Goal: Task Accomplishment & Management: Complete application form

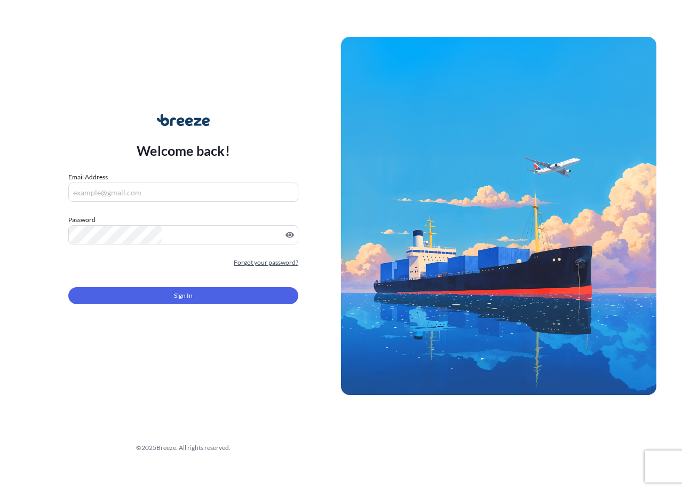
type input "[EMAIL_ADDRESS][DOMAIN_NAME]"
click at [271, 266] on link "Forgot your password?" at bounding box center [266, 262] width 65 height 11
type input "[EMAIL_ADDRESS][DOMAIN_NAME]"
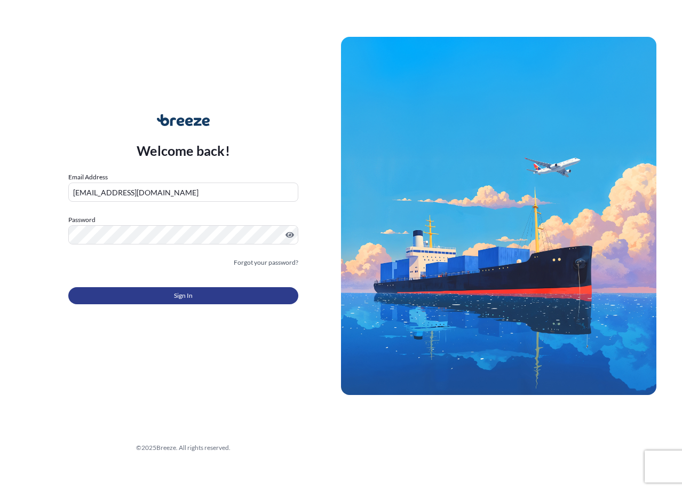
click at [214, 294] on button "Sign In" at bounding box center [183, 295] width 230 height 17
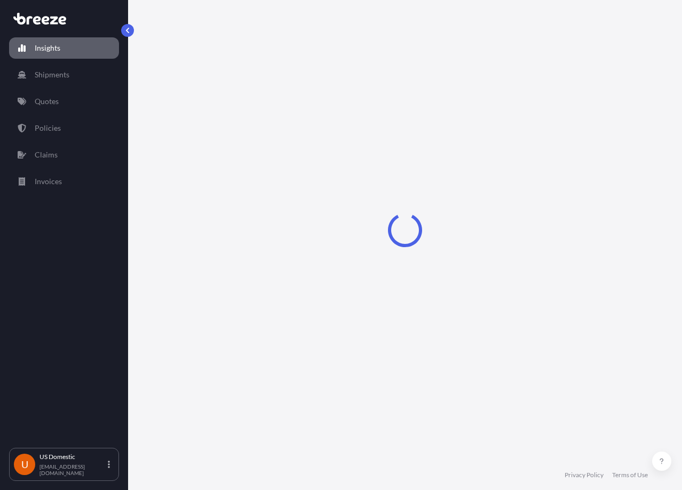
select select "2025"
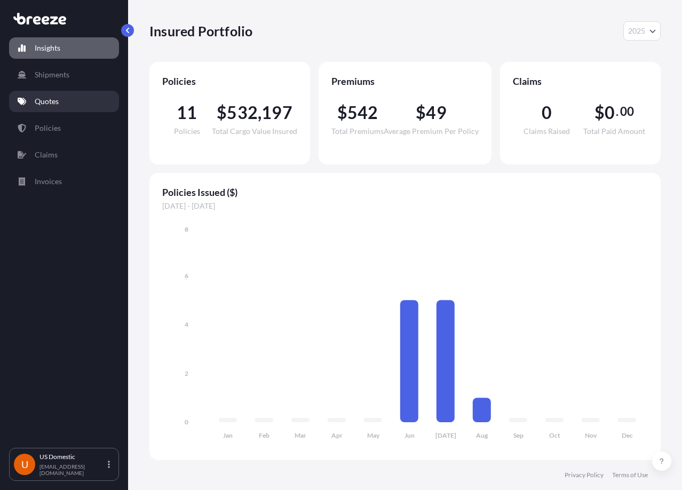
click at [43, 103] on p "Quotes" at bounding box center [47, 101] width 24 height 11
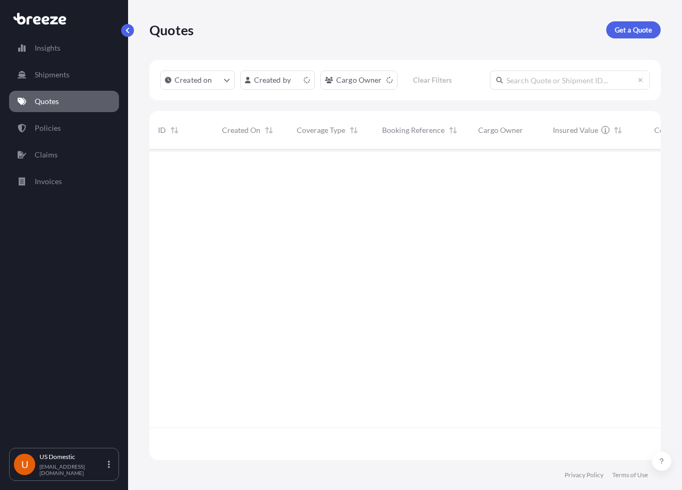
scroll to position [309, 503]
click at [617, 31] on p "Get a Quote" at bounding box center [633, 30] width 37 height 11
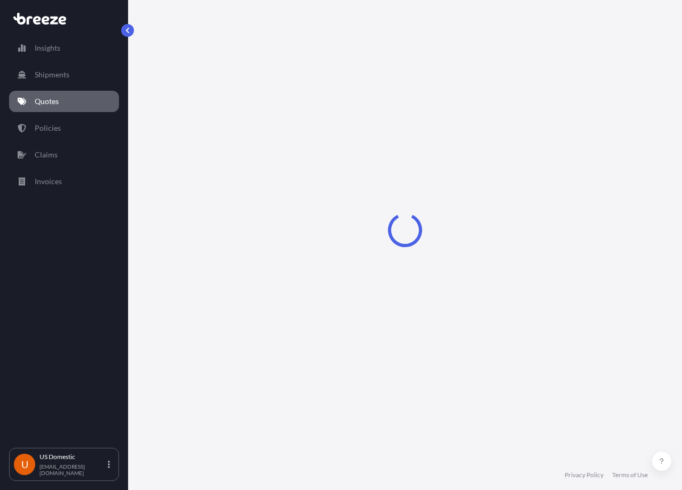
select select "Sea"
select select "1"
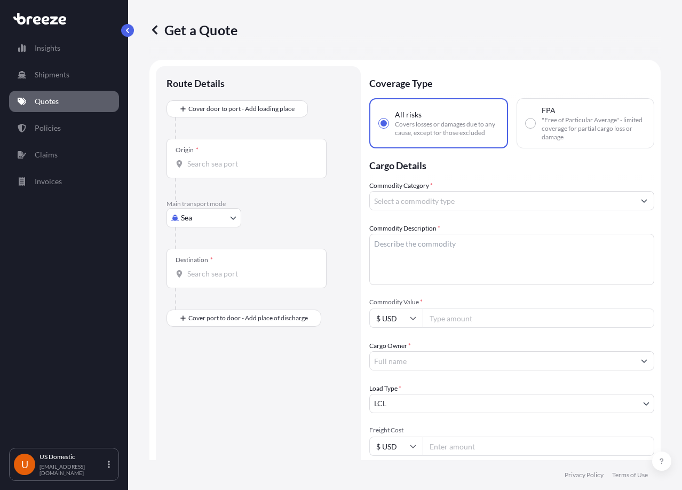
scroll to position [17, 0]
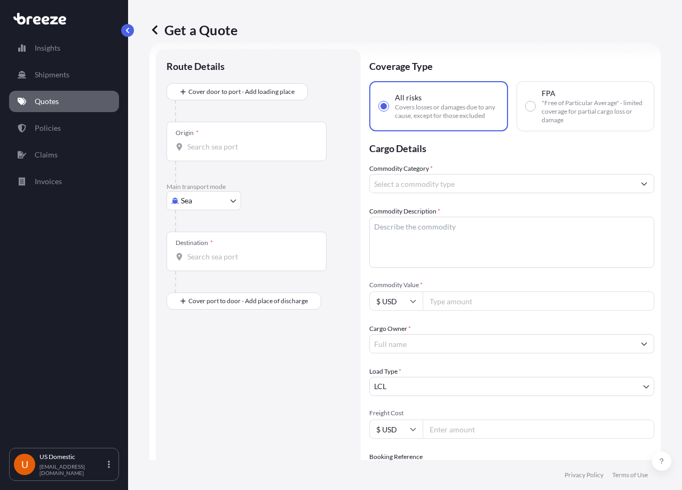
click at [231, 151] on input "Origin *" at bounding box center [250, 146] width 126 height 11
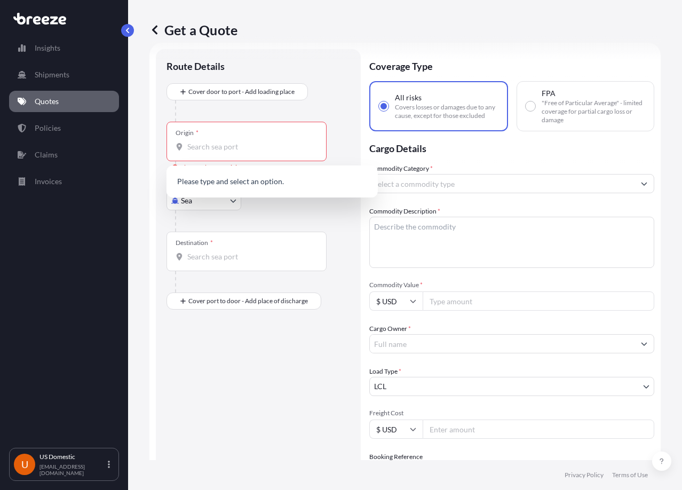
click at [157, 30] on icon at bounding box center [154, 30] width 11 height 11
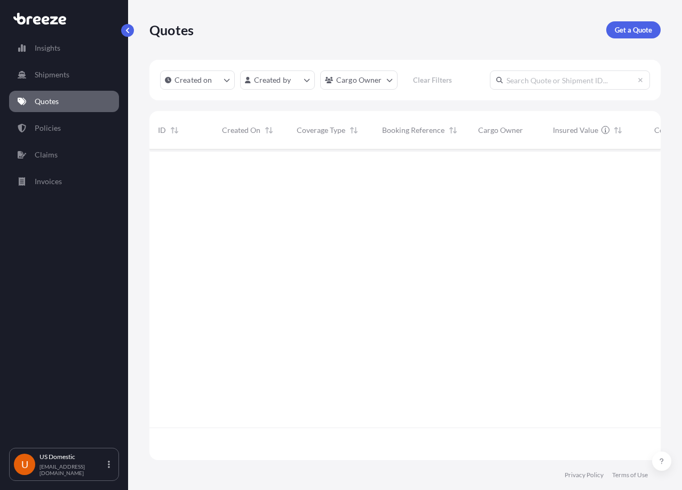
scroll to position [309, 503]
click at [548, 83] on input "text" at bounding box center [570, 79] width 160 height 19
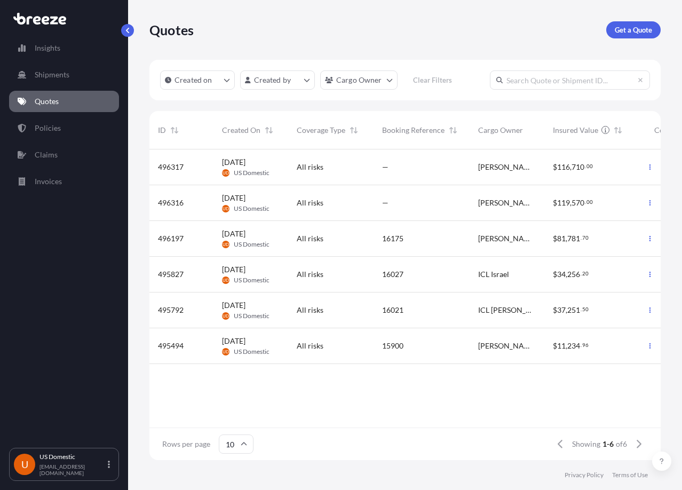
click at [361, 163] on div "All risks" at bounding box center [331, 167] width 68 height 11
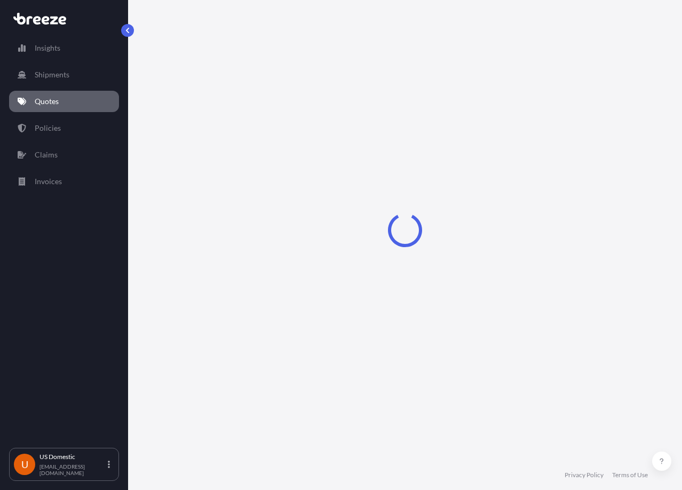
select select "Road"
select select "2"
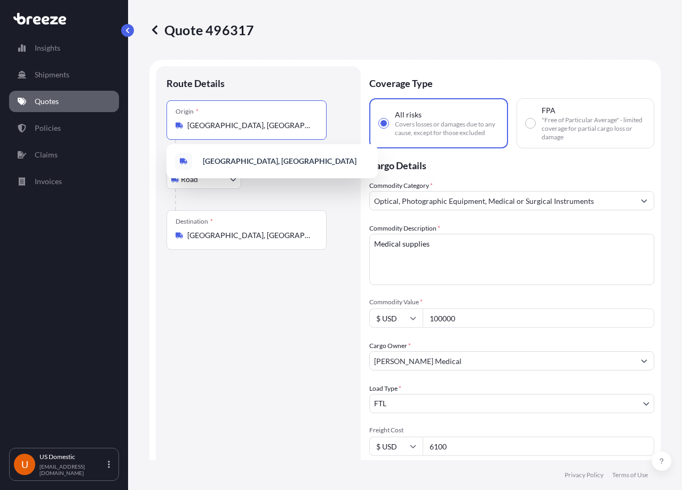
click at [244, 122] on input "[GEOGRAPHIC_DATA], [GEOGRAPHIC_DATA]" at bounding box center [250, 125] width 126 height 11
paste input "[GEOGRAPHIC_DATA]"
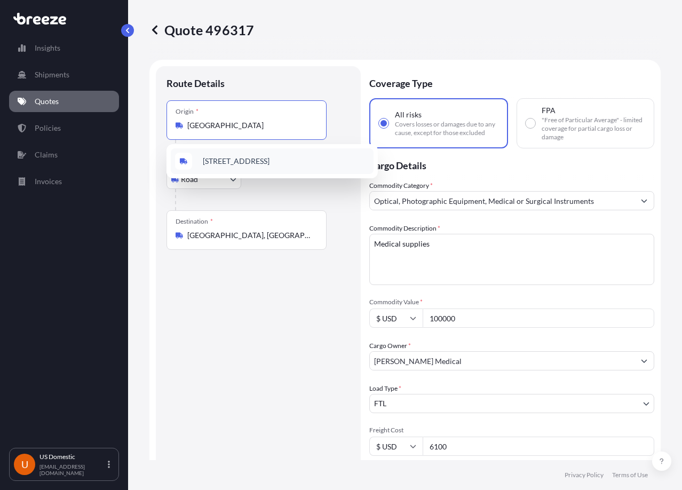
click at [270, 167] on span "[STREET_ADDRESS]" at bounding box center [236, 161] width 67 height 11
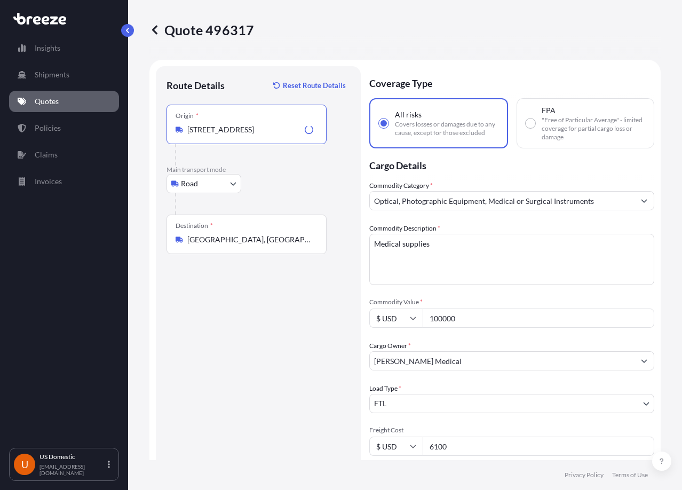
type input "[STREET_ADDRESS]"
click at [260, 319] on div "Route Details Reset Route Details Place of loading Road Road Rail Origin * [GEO…" at bounding box center [259, 350] width 184 height 546
click at [204, 245] on div "Destination * [GEOGRAPHIC_DATA], [GEOGRAPHIC_DATA]" at bounding box center [247, 235] width 160 height 40
click at [204, 245] on input "[GEOGRAPHIC_DATA], [GEOGRAPHIC_DATA]" at bounding box center [250, 239] width 126 height 11
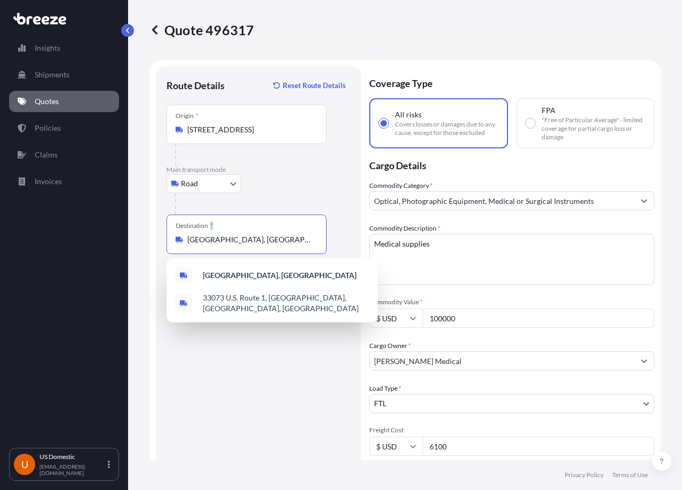
click at [204, 245] on div "Destination * [GEOGRAPHIC_DATA], [GEOGRAPHIC_DATA]" at bounding box center [247, 235] width 160 height 40
click at [204, 245] on input "[GEOGRAPHIC_DATA], [GEOGRAPHIC_DATA]" at bounding box center [250, 239] width 126 height 11
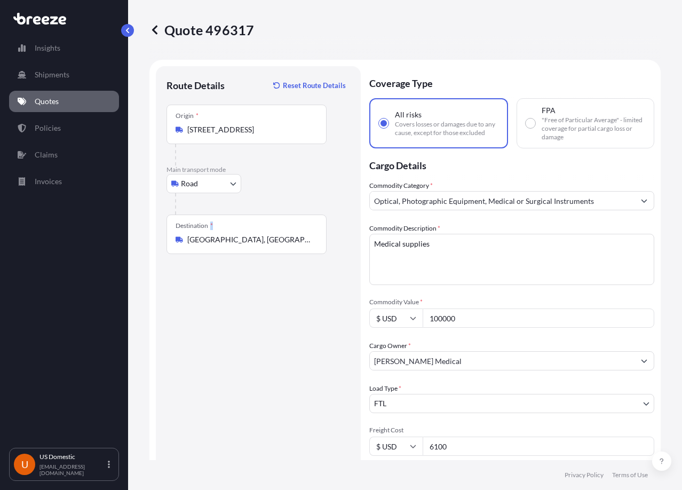
click at [204, 245] on div "Destination * [GEOGRAPHIC_DATA], [GEOGRAPHIC_DATA]" at bounding box center [247, 235] width 160 height 40
click at [204, 245] on input "[GEOGRAPHIC_DATA], [GEOGRAPHIC_DATA]" at bounding box center [250, 239] width 126 height 11
click at [201, 236] on input "[GEOGRAPHIC_DATA], [GEOGRAPHIC_DATA]" at bounding box center [250, 239] width 126 height 11
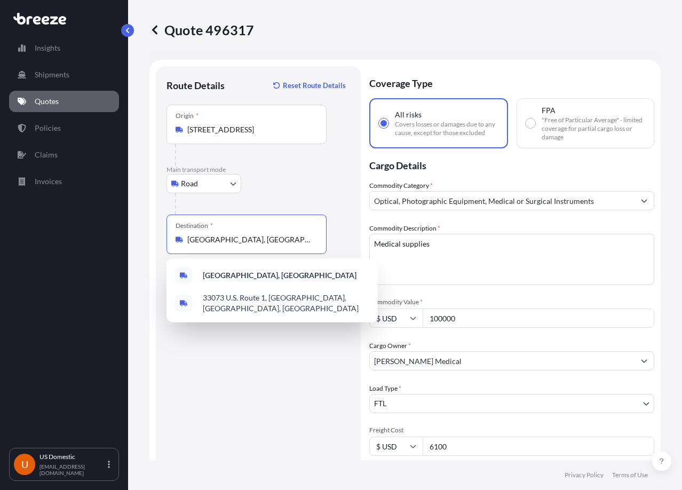
click at [201, 236] on input "[GEOGRAPHIC_DATA], [GEOGRAPHIC_DATA]" at bounding box center [250, 239] width 126 height 11
paste input "[STREET_ADDRESS]"
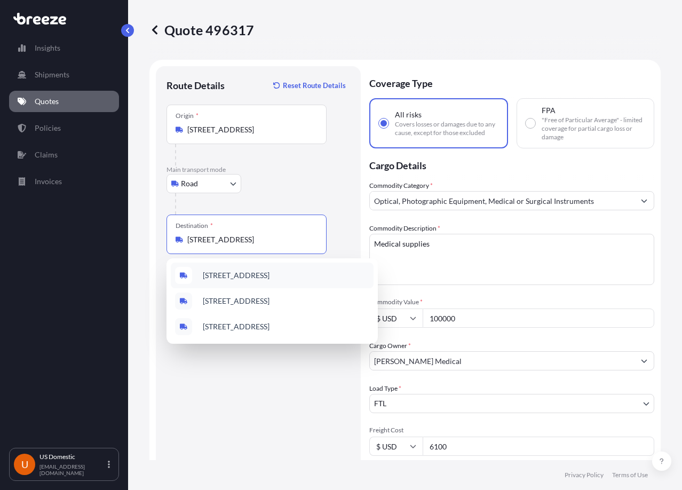
click at [263, 281] on span "[STREET_ADDRESS]" at bounding box center [236, 275] width 67 height 11
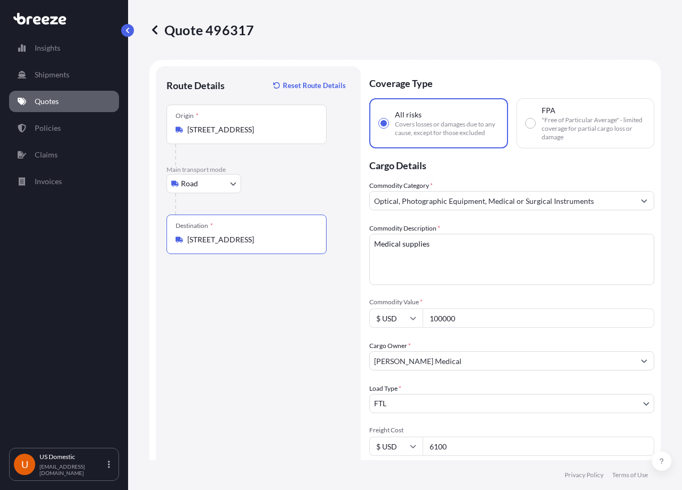
type input "[STREET_ADDRESS]"
click at [262, 278] on div "Route Details Reset Route Details Place of loading Road Road Rail Origin * [GEO…" at bounding box center [259, 350] width 184 height 546
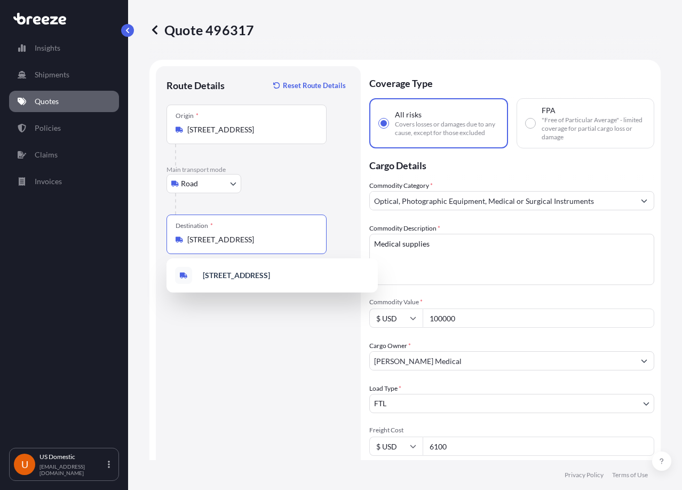
drag, startPoint x: 251, startPoint y: 240, endPoint x: 374, endPoint y: 243, distance: 123.3
click at [374, 243] on form "Route Details Reset Route Details Place of loading Road Road Rail Origin * [STR…" at bounding box center [404, 350] width 511 height 580
click at [246, 346] on div "Route Details Reset Route Details Place of loading Road Road Rail Origin * [GEO…" at bounding box center [259, 350] width 184 height 546
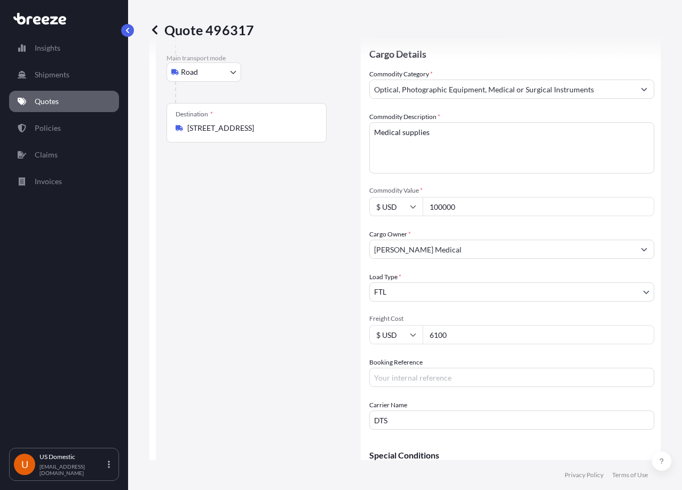
scroll to position [214, 0]
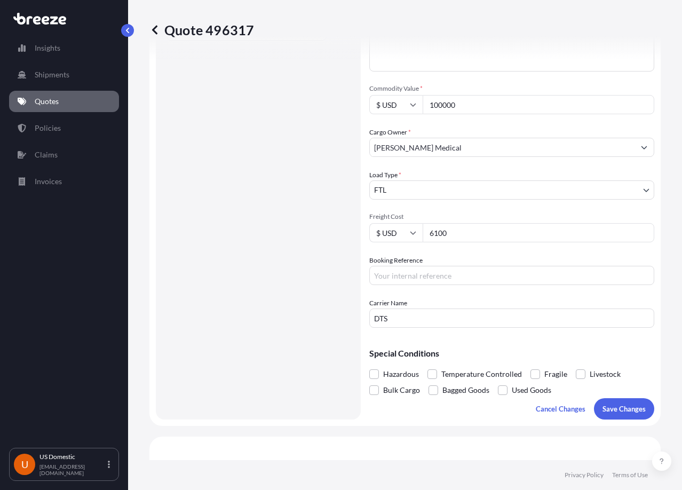
click at [450, 232] on input "6100" at bounding box center [539, 232] width 232 height 19
type input "6"
type input "5700"
click at [221, 313] on div "Route Details Reset Route Details Place of loading Road Road Rail Origin * [GEO…" at bounding box center [259, 136] width 184 height 546
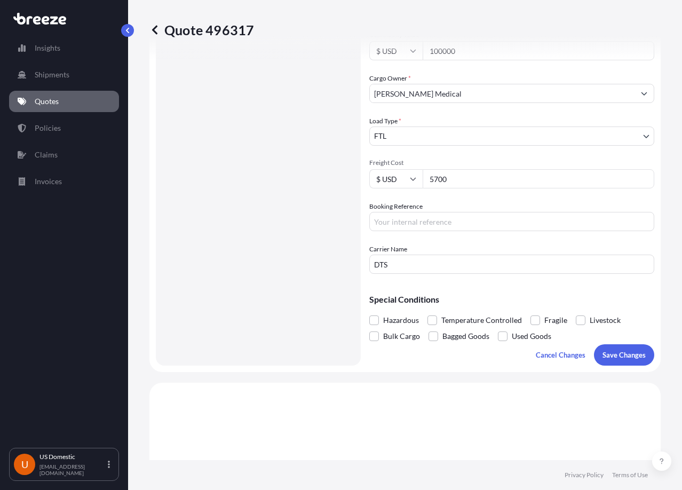
scroll to position [267, 0]
drag, startPoint x: 414, startPoint y: 227, endPoint x: 350, endPoint y: 262, distance: 72.1
click at [414, 227] on input "Booking Reference" at bounding box center [511, 221] width 285 height 19
click at [411, 219] on input "Booking Reference" at bounding box center [511, 221] width 285 height 19
paste input "DO10617"
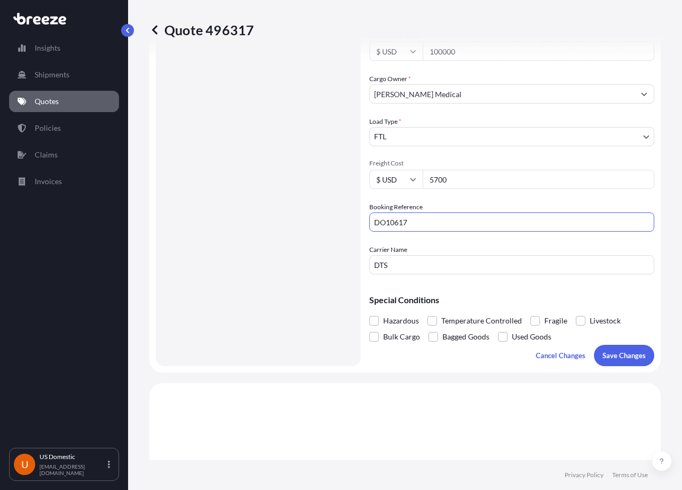
type input "DO10617"
click at [310, 313] on div "Route Details Reset Route Details Place of loading Road Road Rail Origin * [GEO…" at bounding box center [259, 83] width 184 height 546
click at [615, 362] on button "Save Changes" at bounding box center [624, 355] width 60 height 21
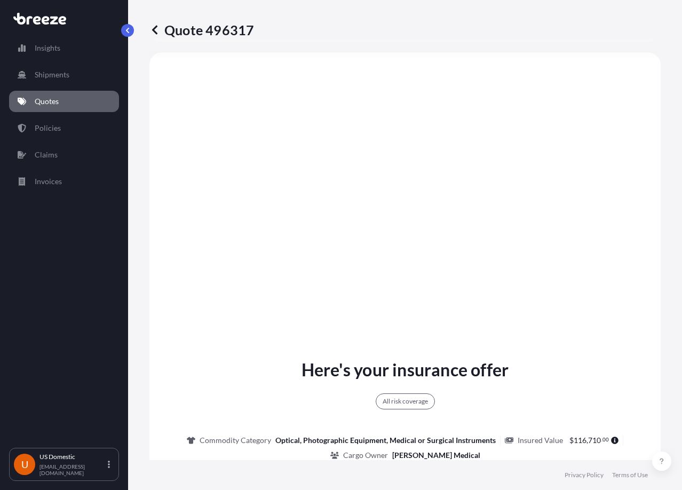
select select "Road"
select select "2"
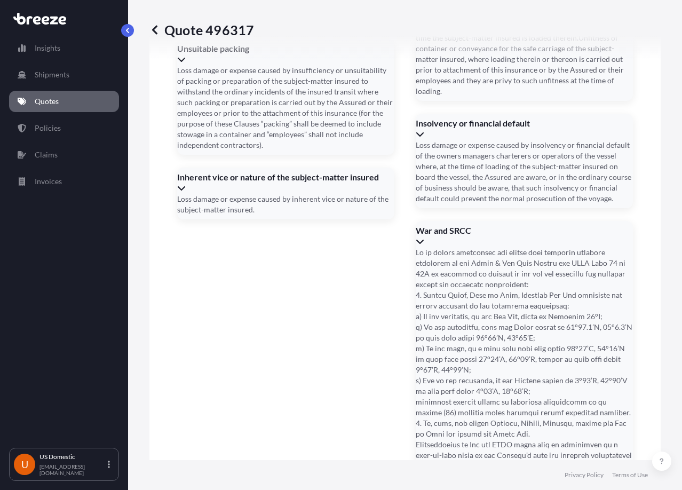
scroll to position [2295, 0]
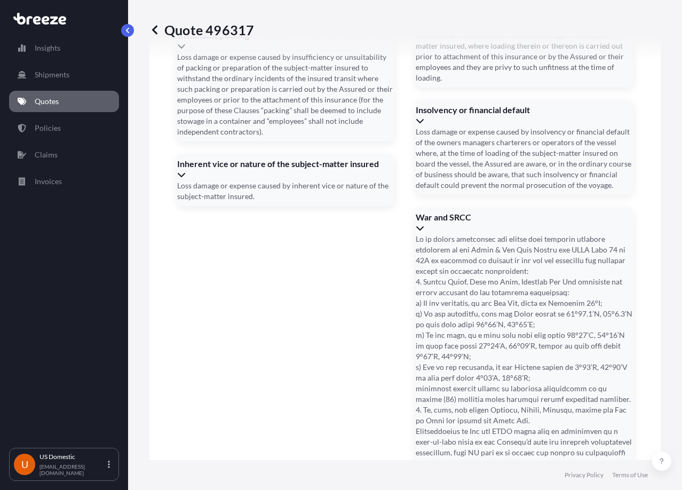
drag, startPoint x: 373, startPoint y: 416, endPoint x: 361, endPoint y: 388, distance: 30.6
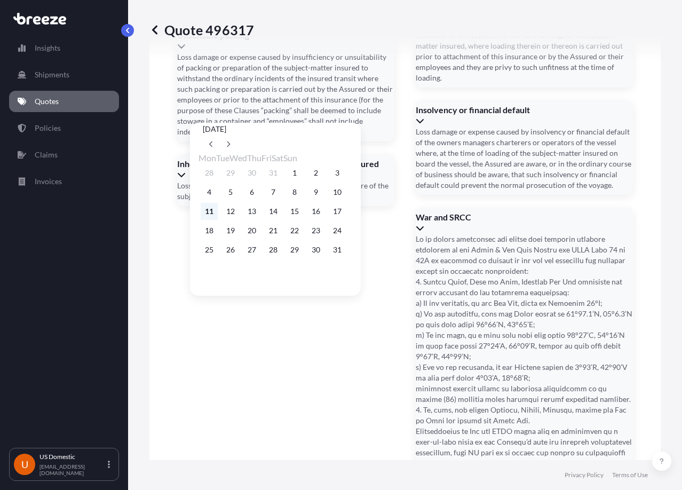
click at [212, 213] on button "11" at bounding box center [209, 211] width 17 height 17
type input "[DATE]"
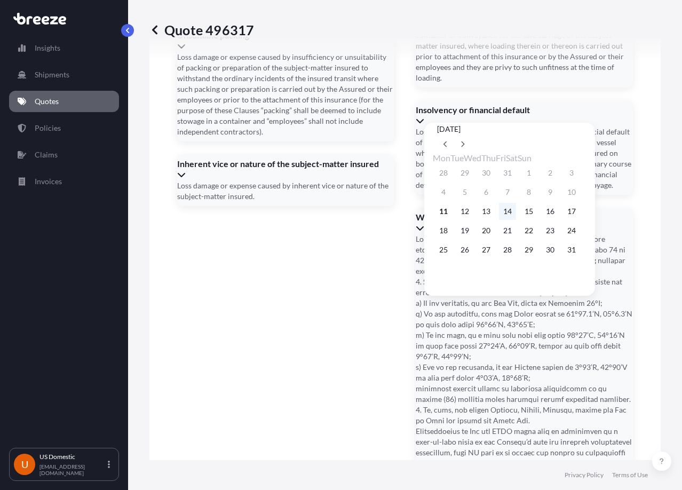
click at [515, 213] on button "14" at bounding box center [507, 211] width 17 height 17
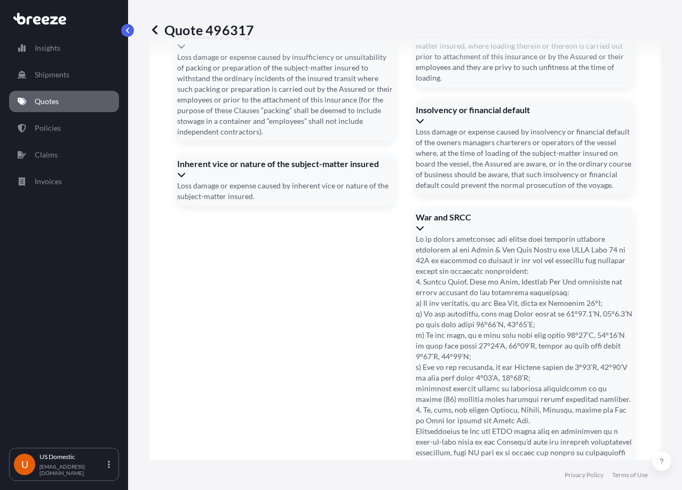
type input "[DATE]"
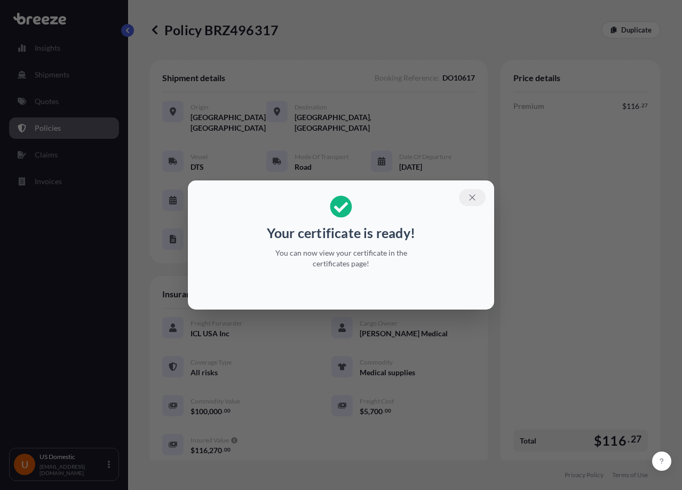
click at [478, 194] on button "button" at bounding box center [472, 197] width 27 height 17
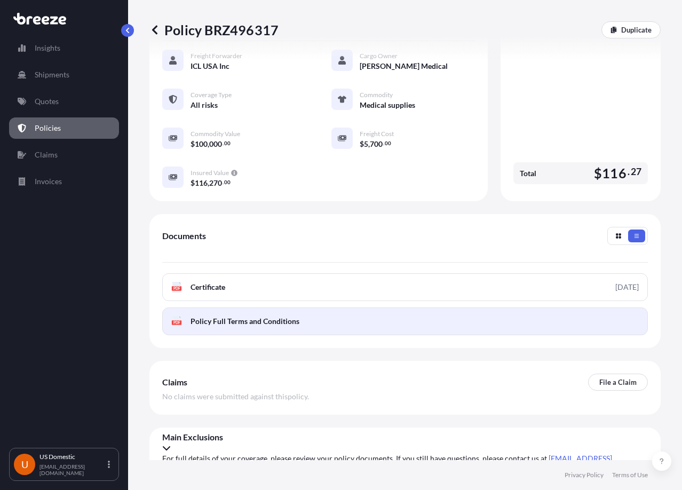
scroll to position [269, 0]
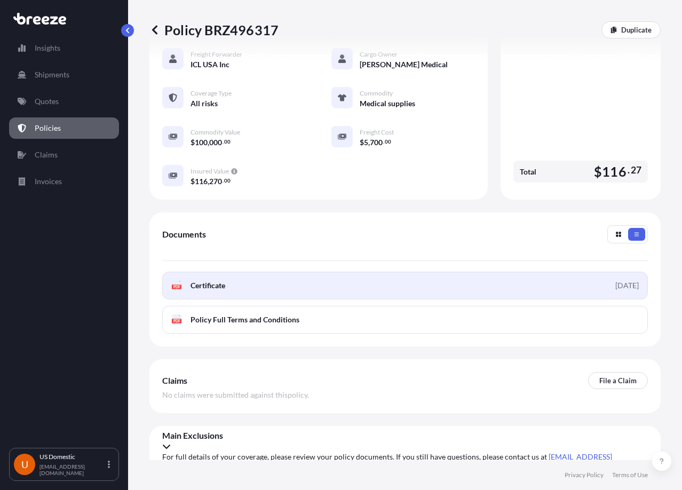
click at [360, 287] on link "PDF Certificate [DATE]" at bounding box center [405, 286] width 486 height 28
